Goal: Entertainment & Leisure: Consume media (video, audio)

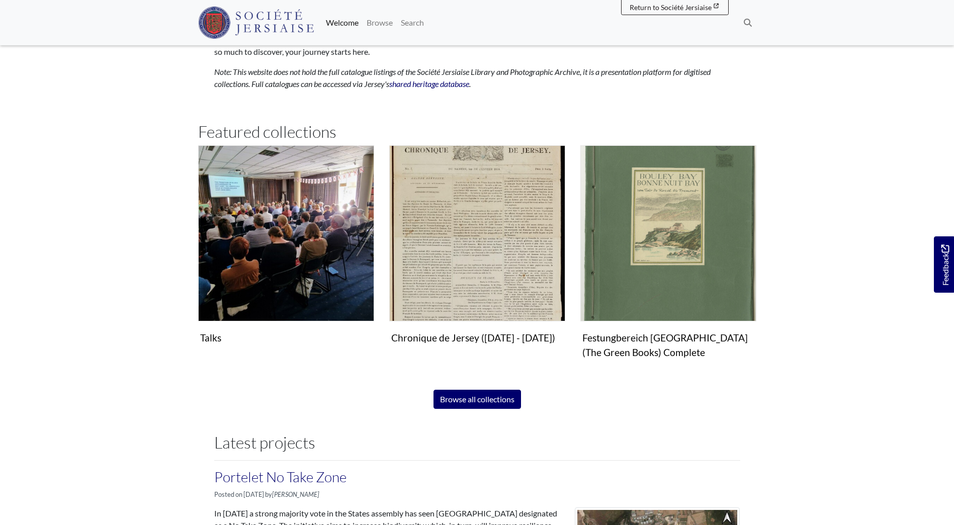
scroll to position [603, 0]
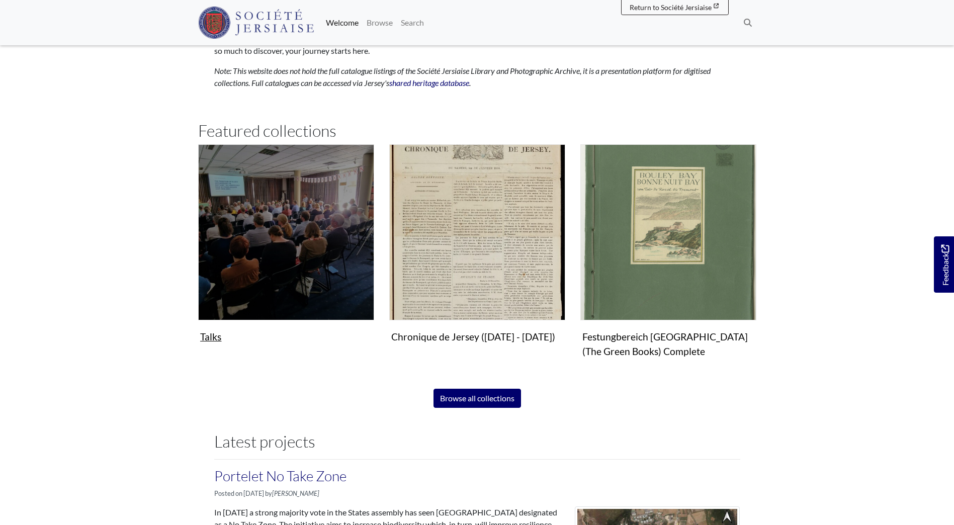
click at [208, 338] on figure "Talks Collection" at bounding box center [286, 245] width 176 height 203
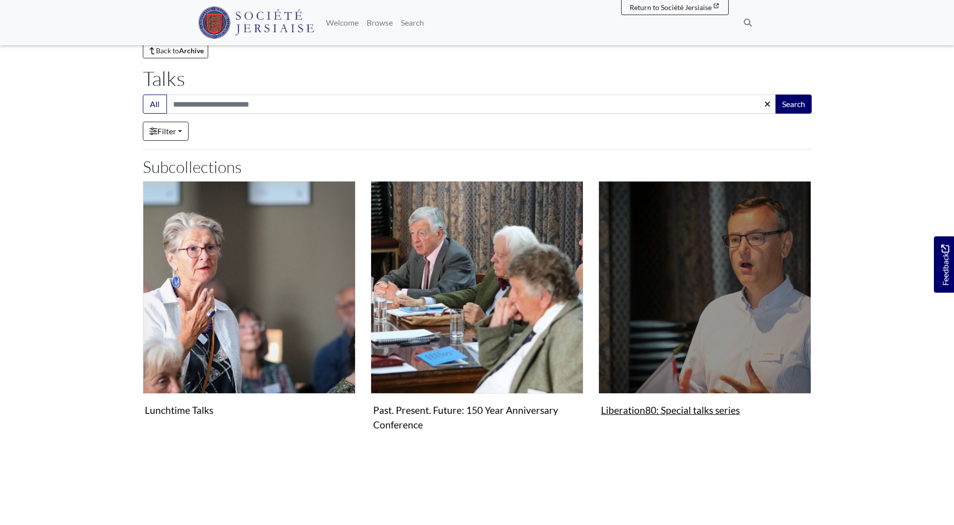
scroll to position [50, 0]
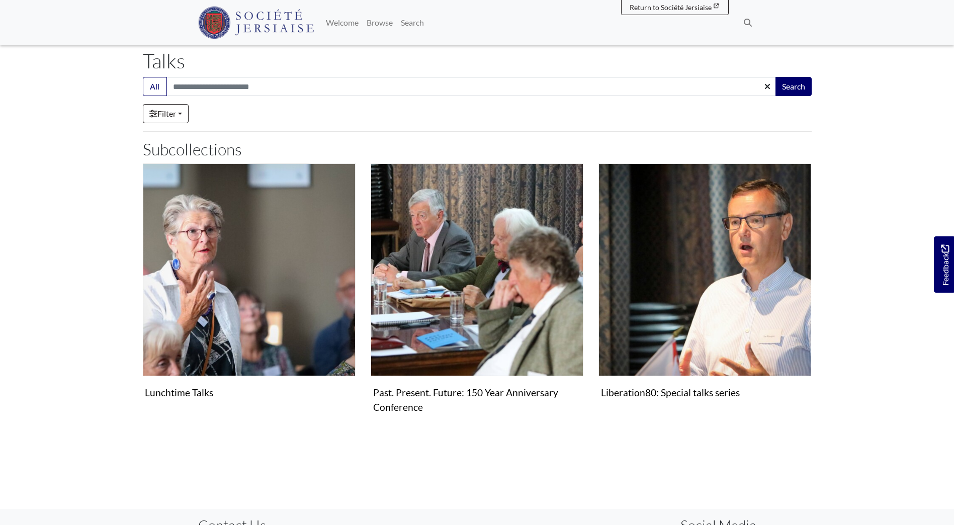
click at [91, 251] on body "Menu" at bounding box center [477, 297] width 954 height 694
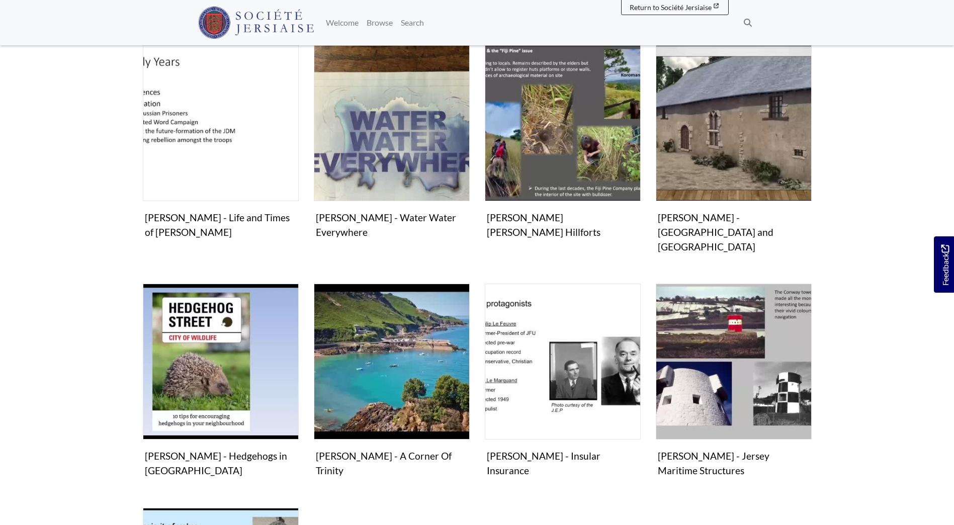
scroll to position [151, 0]
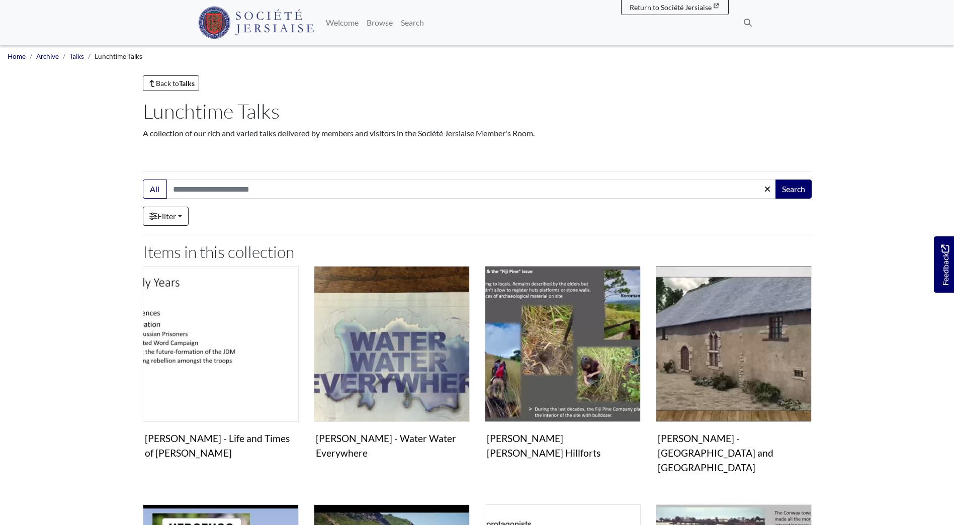
scroll to position [50, 0]
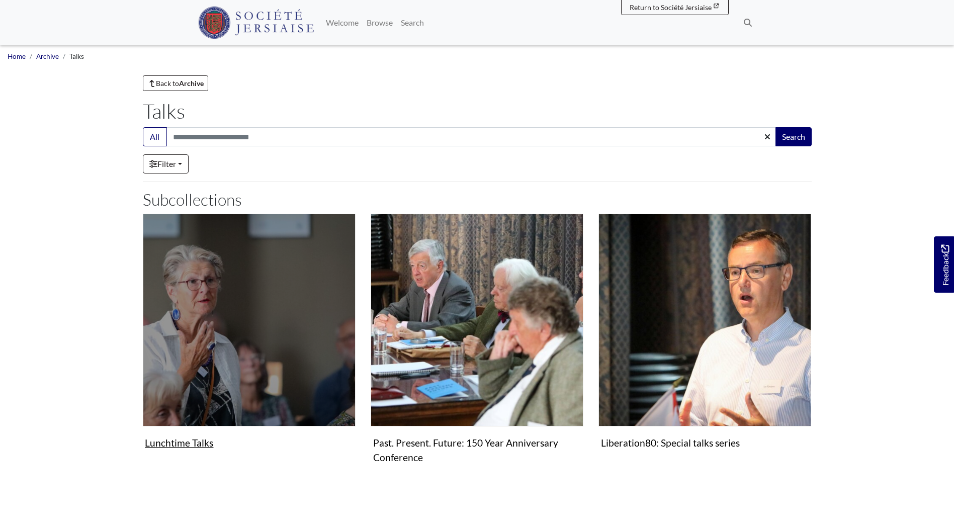
click at [183, 444] on figure "Lunchtime Talks Collection" at bounding box center [249, 333] width 213 height 239
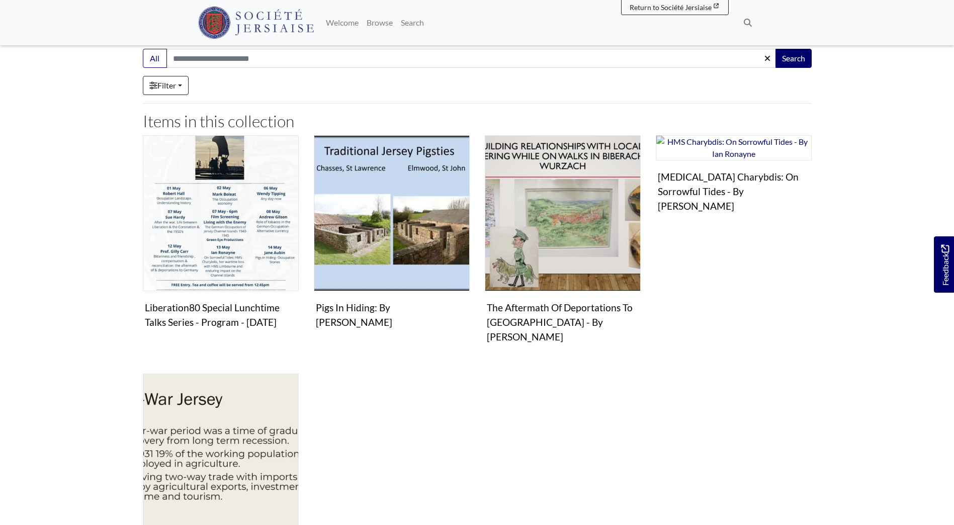
scroll to position [151, 0]
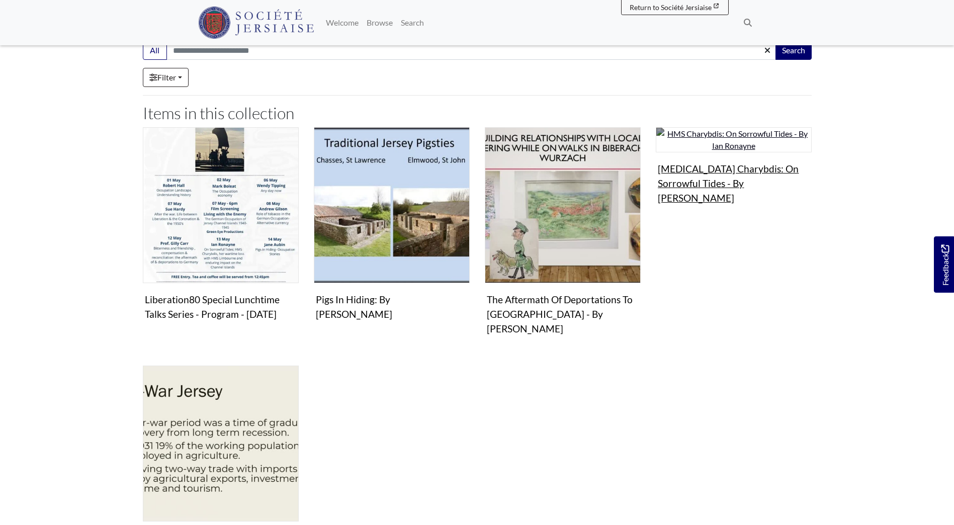
click at [735, 152] on img "Items in this Collection" at bounding box center [733, 139] width 156 height 25
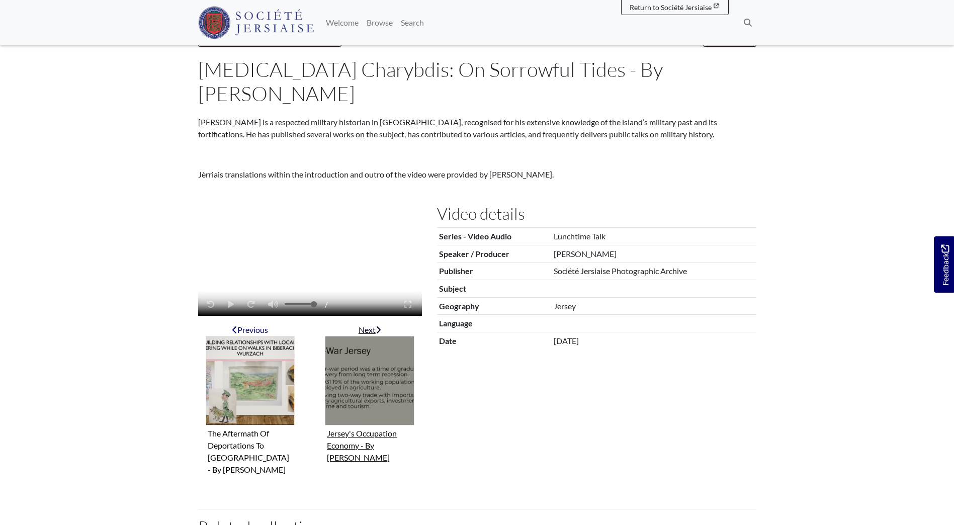
scroll to position [101, 0]
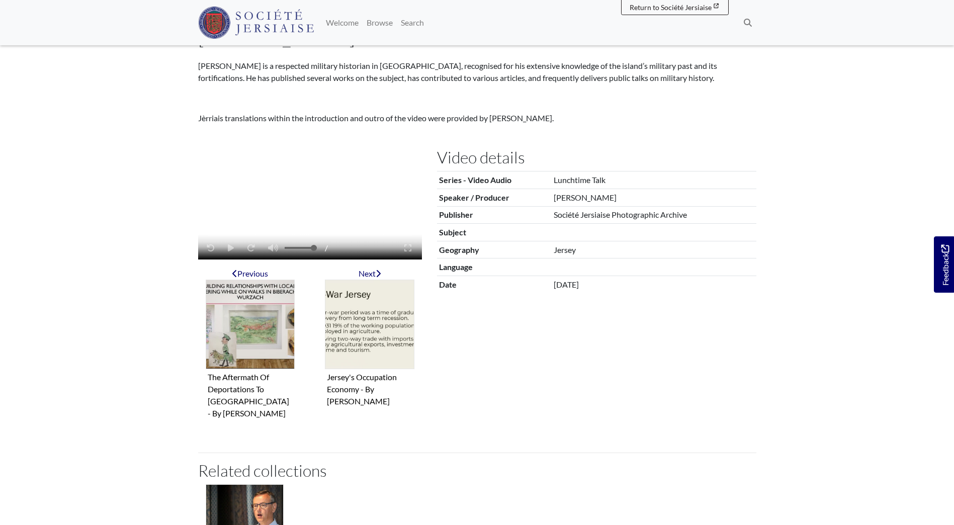
click at [228, 257] on div "/" at bounding box center [264, 247] width 128 height 19
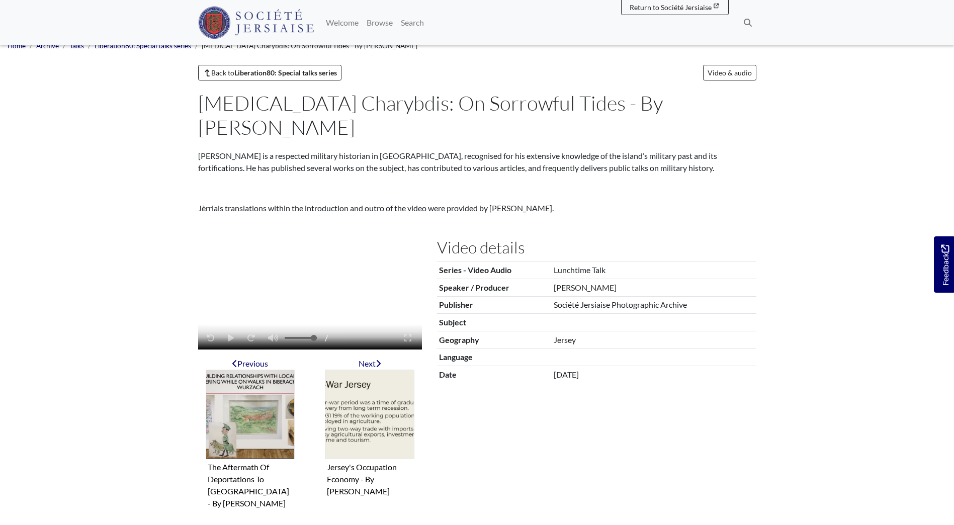
scroll to position [0, 0]
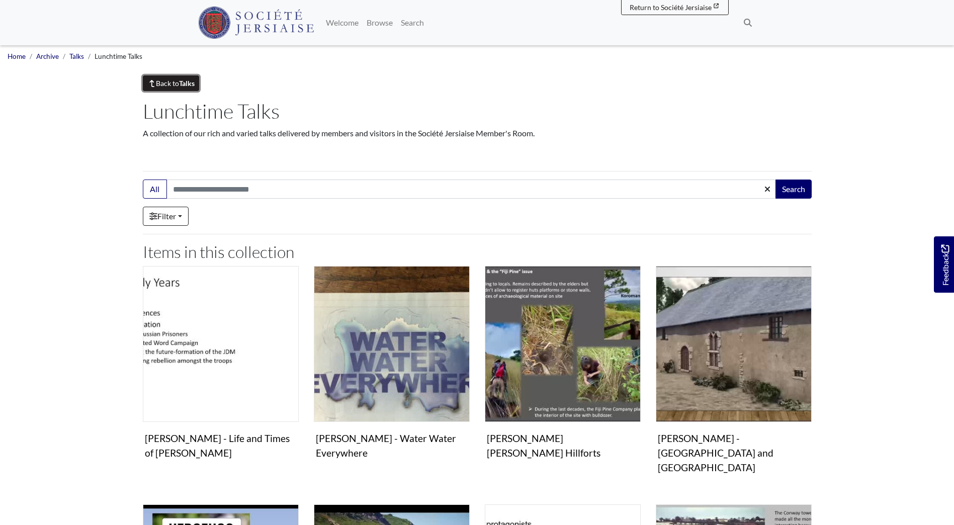
click at [178, 80] on link "Back to Talks" at bounding box center [171, 83] width 57 height 16
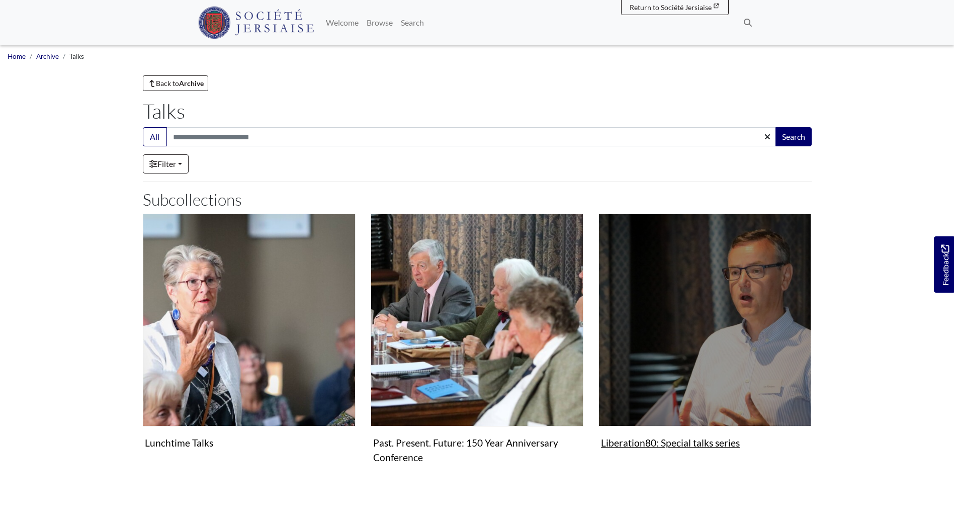
click at [705, 329] on img "Subcollection" at bounding box center [704, 320] width 213 height 213
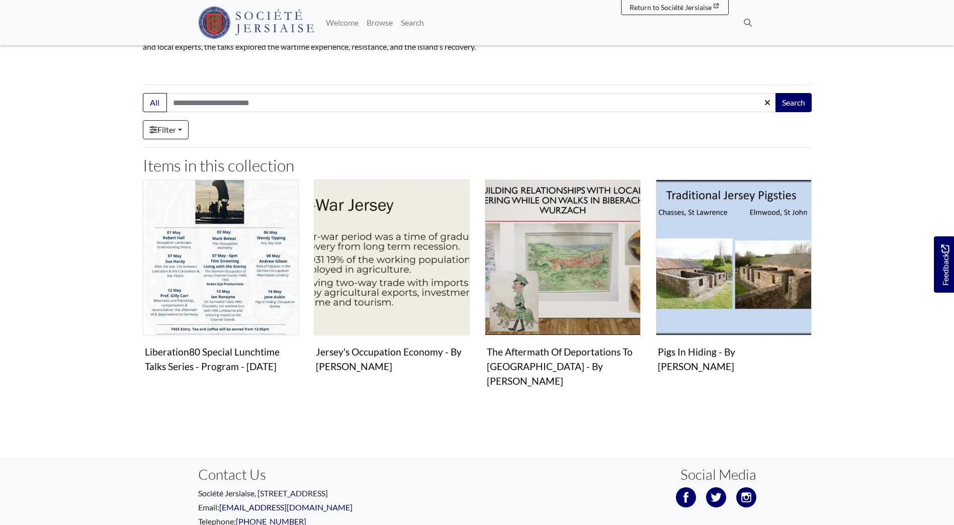
scroll to position [101, 0]
